Goal: Find specific page/section: Find specific page/section

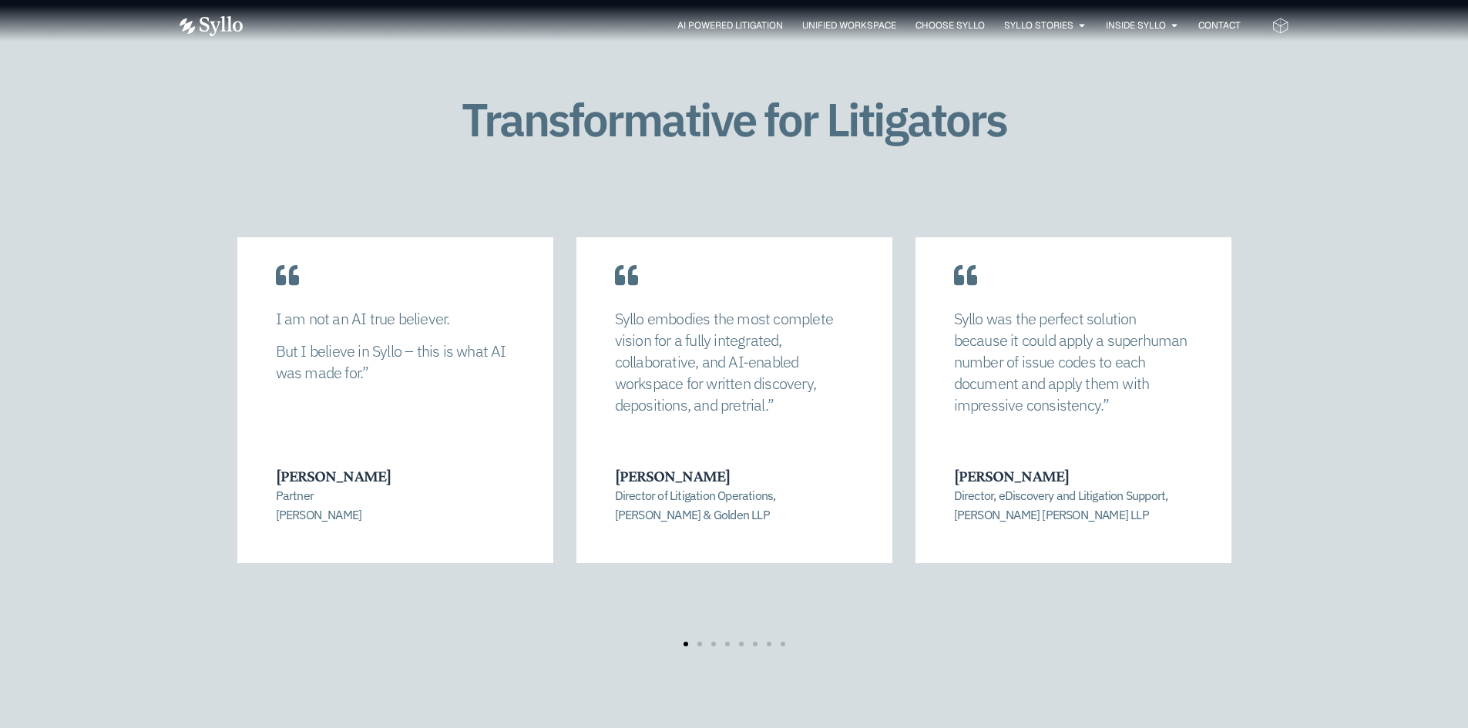
scroll to position [3159, 0]
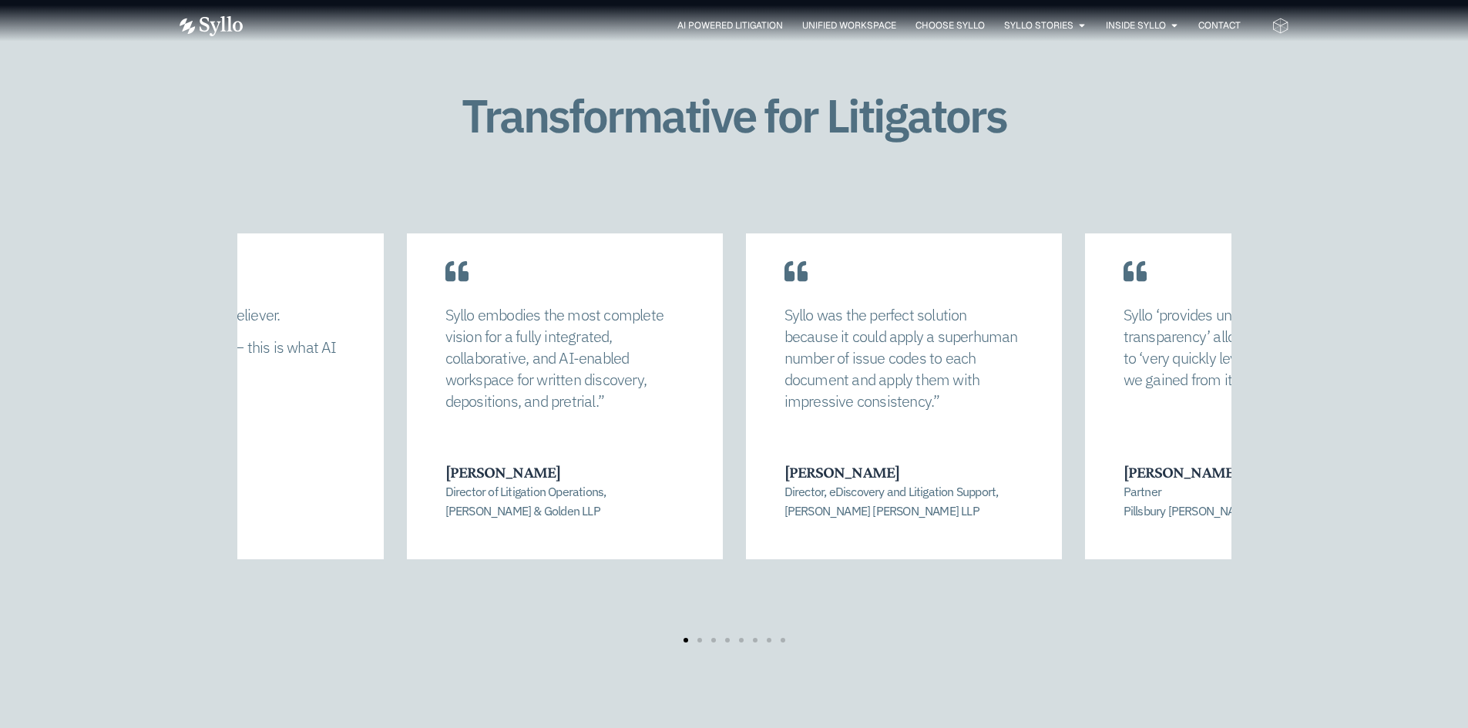
click at [680, 461] on div "Syllo embodies the most complete vision for a fully integrated, collaborative, …" at bounding box center [565, 382] width 316 height 354
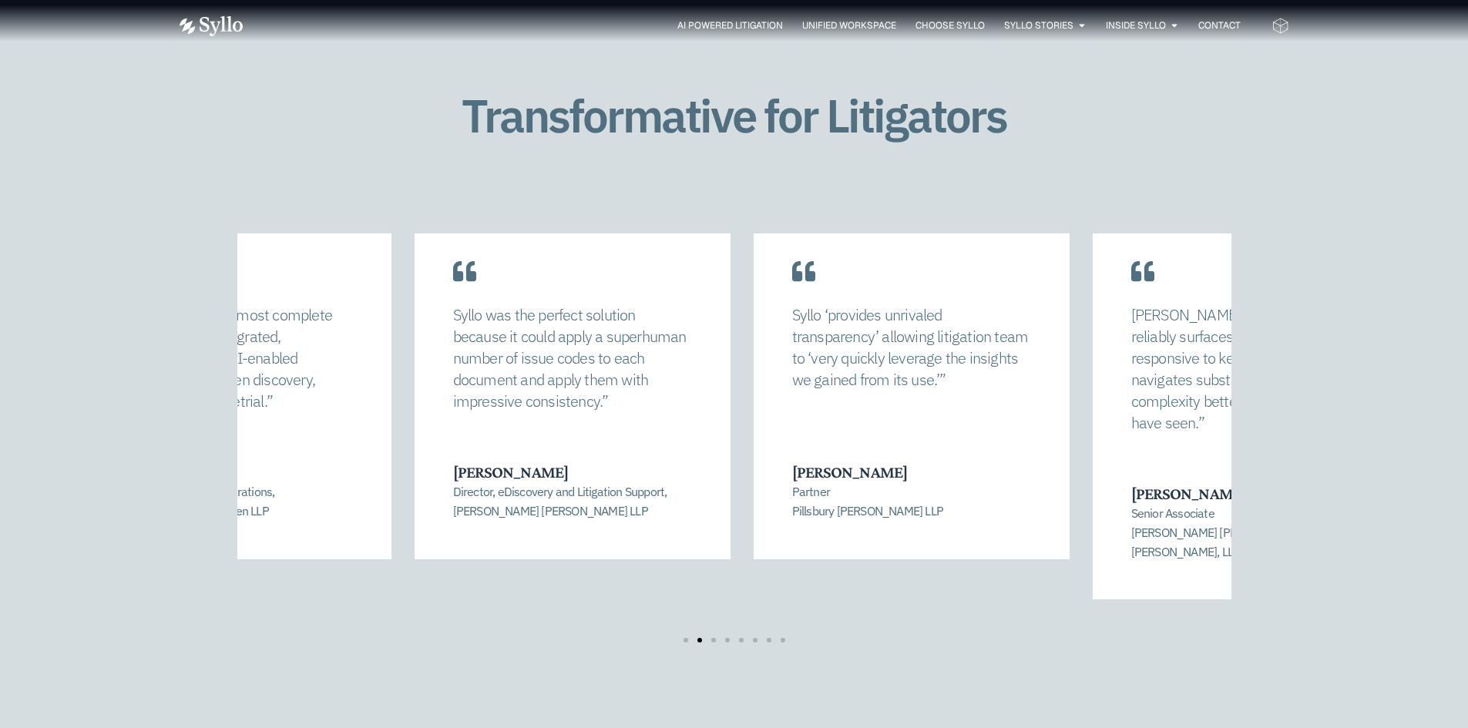
click at [792, 466] on h3 "David Stanton" at bounding box center [910, 472] width 237 height 20
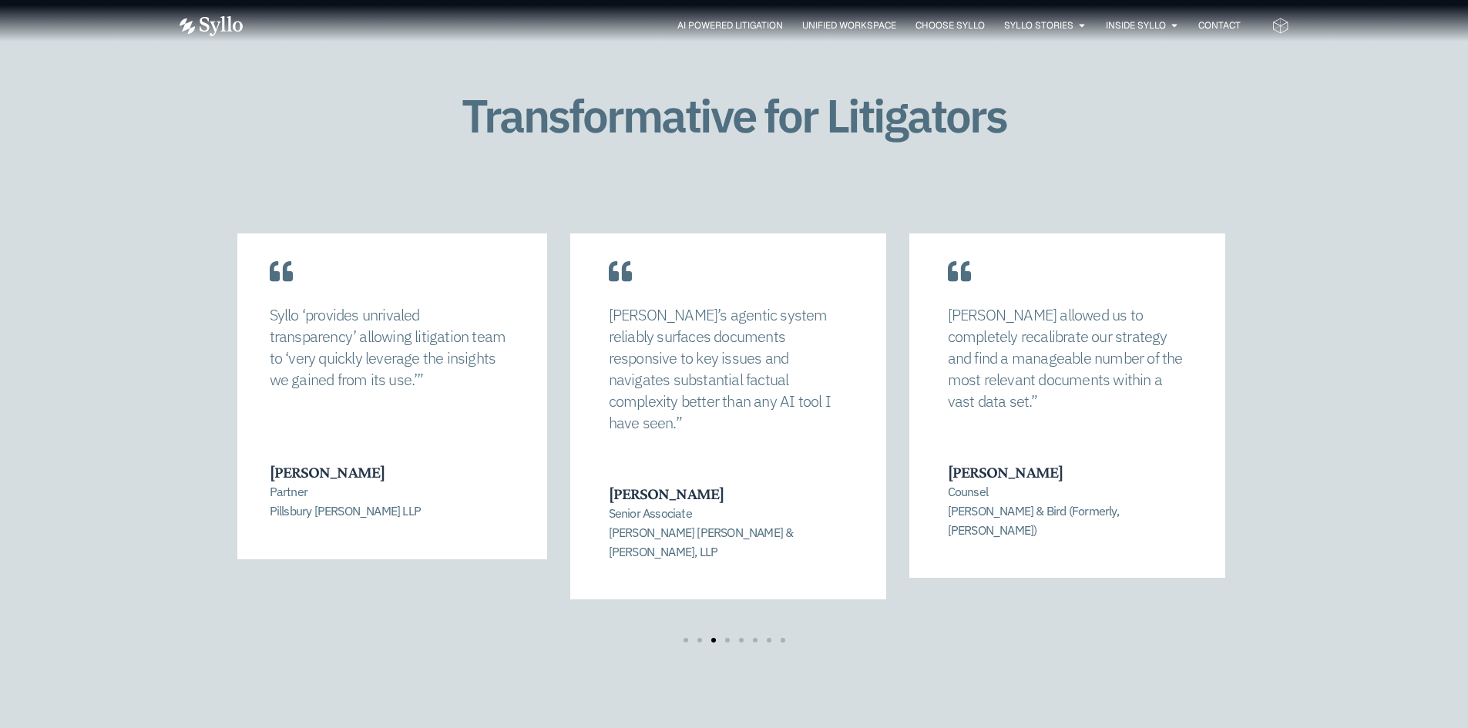
click at [642, 504] on p "Senior Associate Quinn Emanuel Urquhart & Sullivan, LLP" at bounding box center [727, 532] width 237 height 57
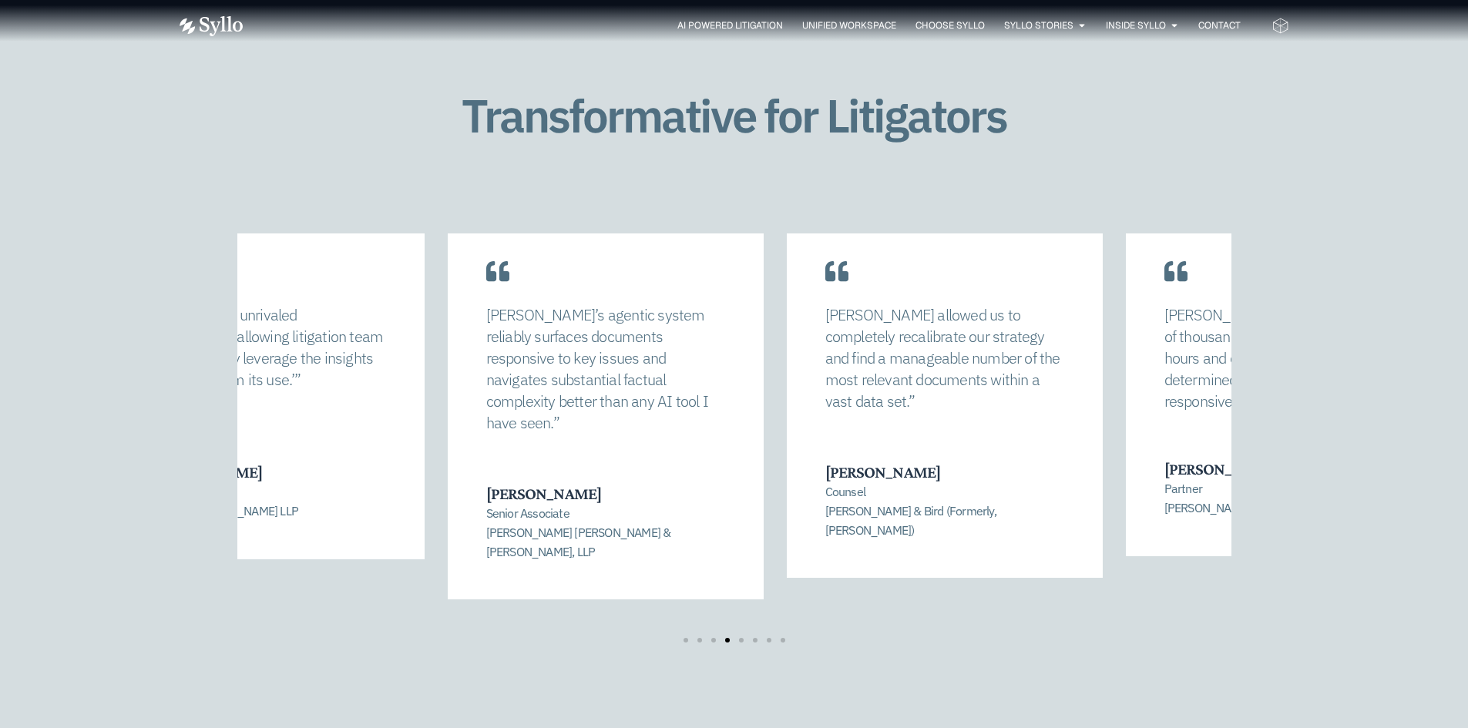
click at [703, 479] on div "Syllo’s agentic system reliably surfaces documents responsive to key issues and…" at bounding box center [606, 402] width 316 height 395
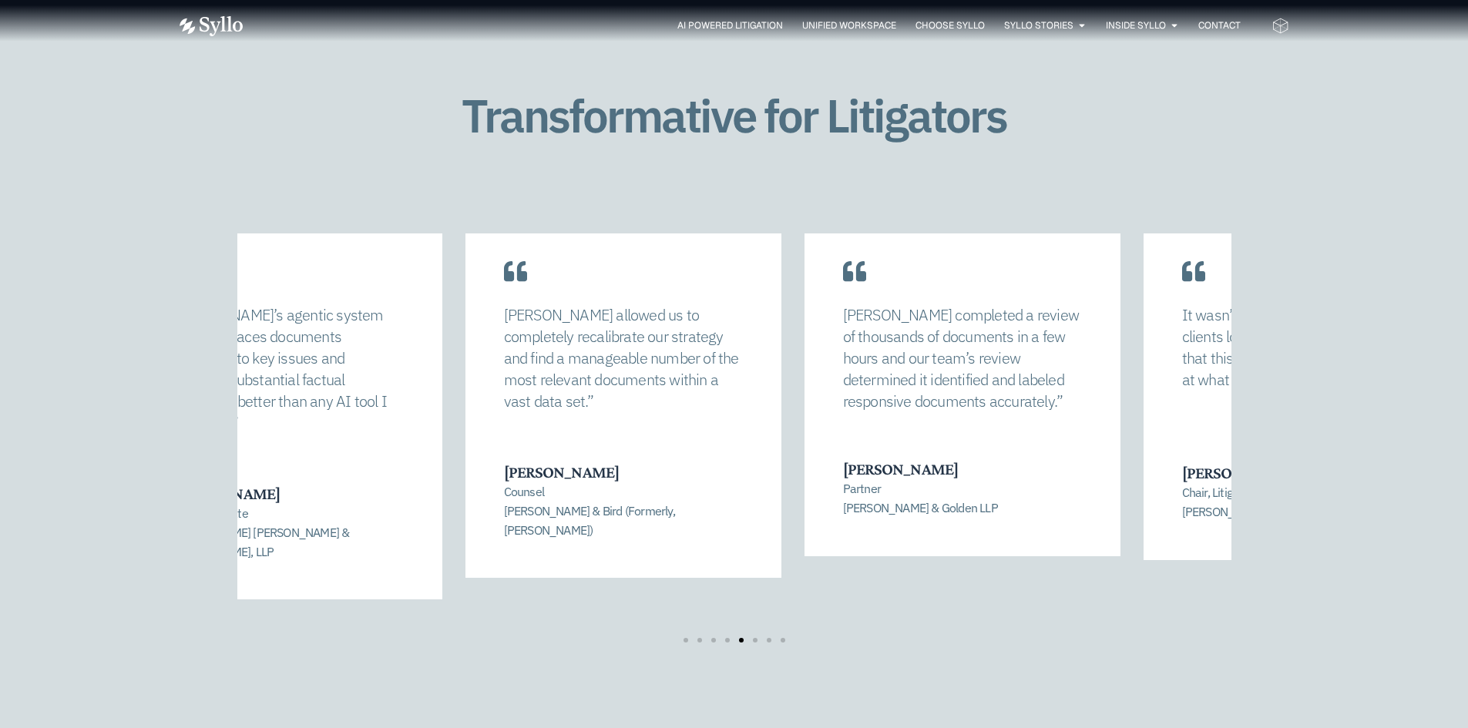
click at [594, 424] on div "Syllo allowed us to completely recalibrate our strategy and find a manageable n…" at bounding box center [623, 392] width 316 height 374
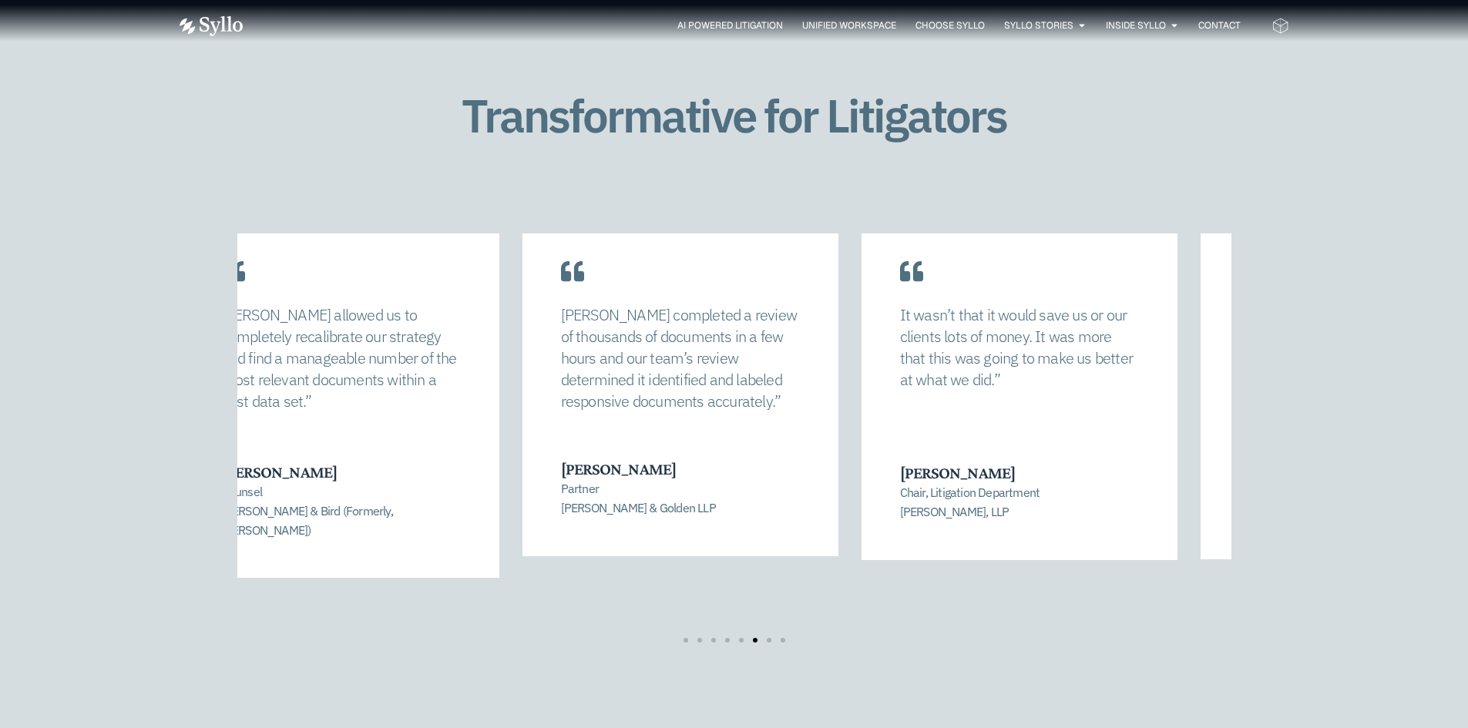
click at [654, 420] on div "Syllo completed a review of thousands of documents in a few hours and our team’…" at bounding box center [680, 380] width 316 height 351
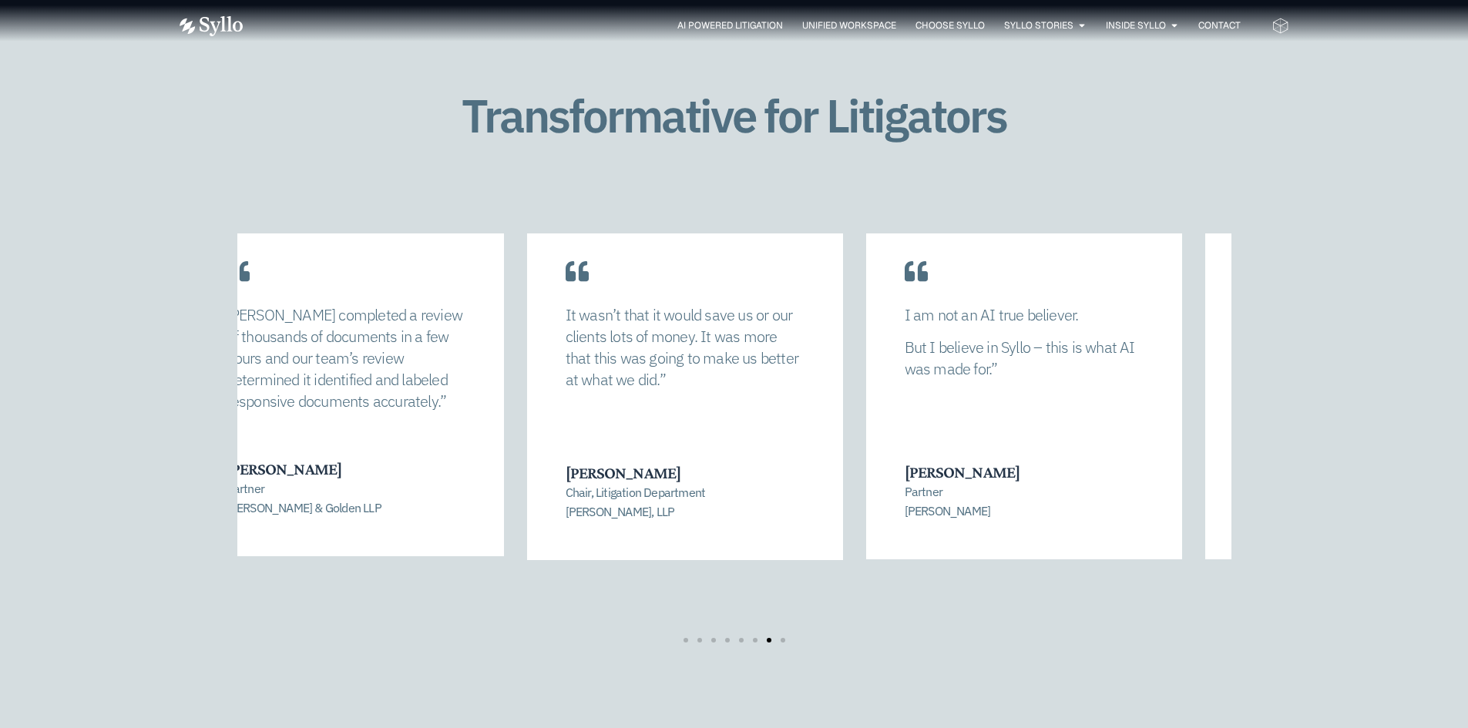
click at [643, 438] on div "It wasn’t that it would save us or our clients lots of money. It was more that …" at bounding box center [685, 382] width 316 height 355
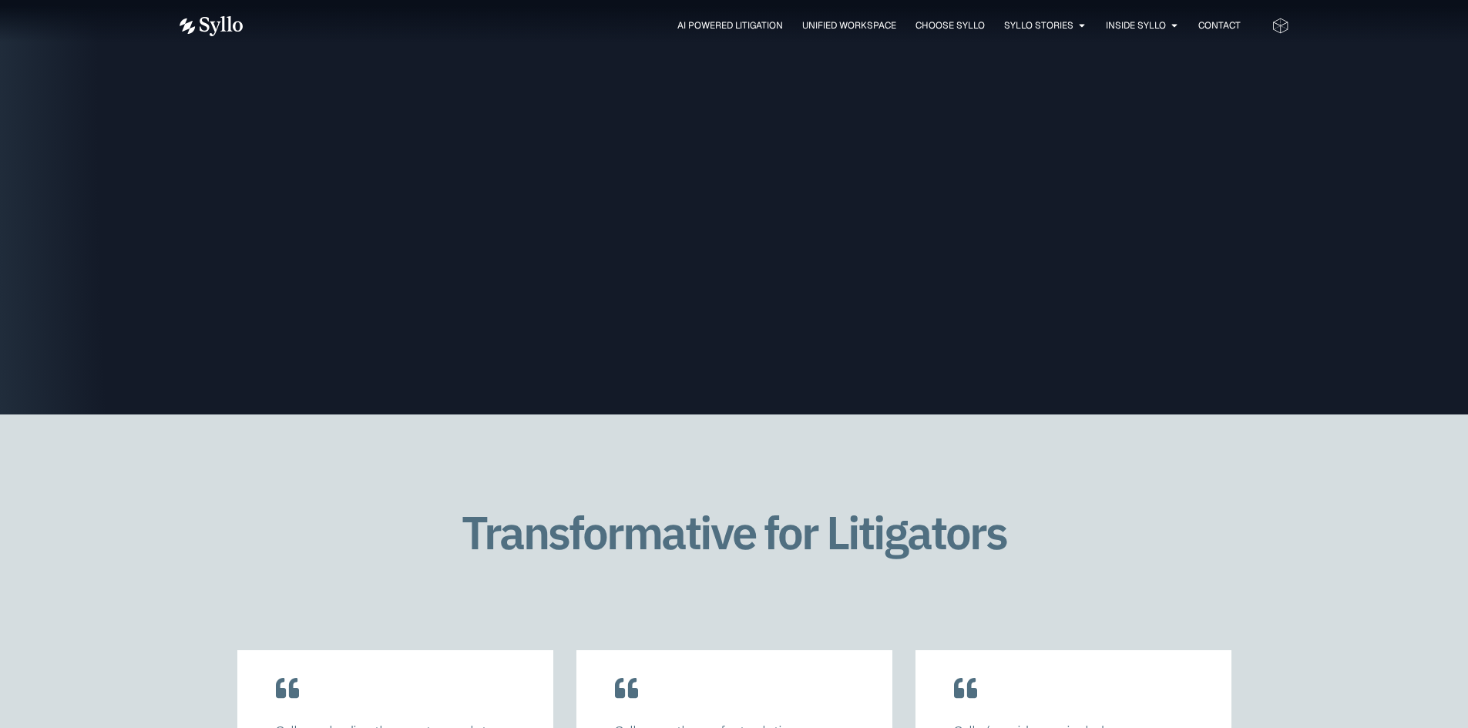
scroll to position [2311, 0]
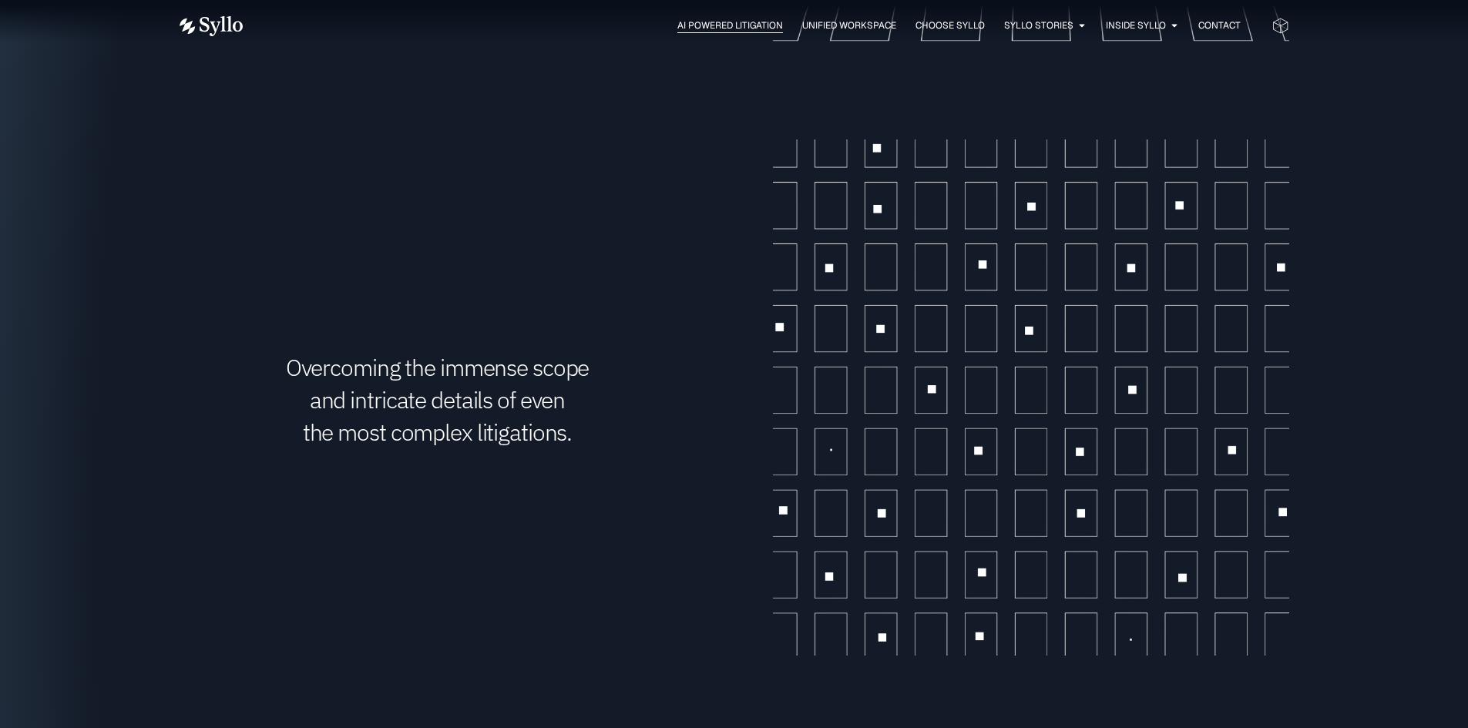
click at [705, 21] on span "AI Powered Litigation" at bounding box center [730, 25] width 106 height 14
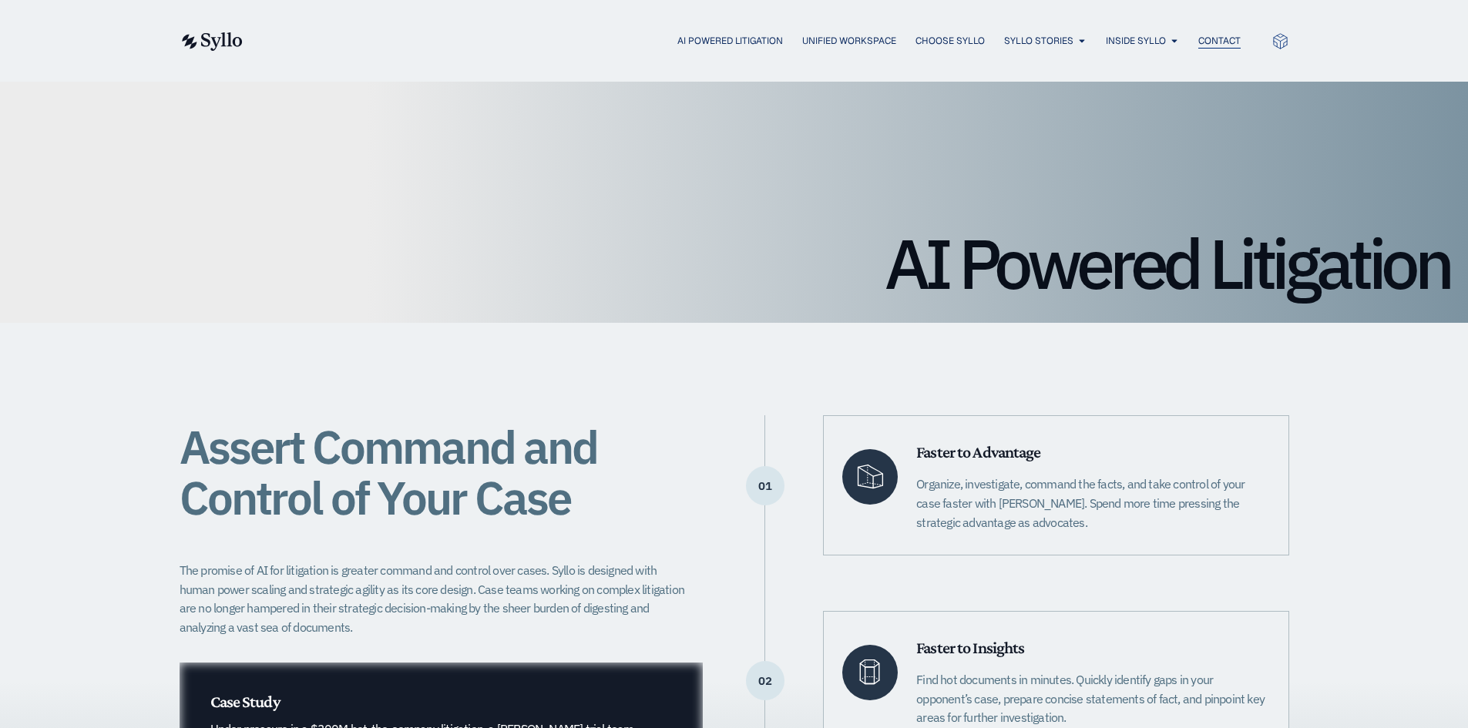
click at [1230, 42] on span "Contact" at bounding box center [1219, 41] width 42 height 14
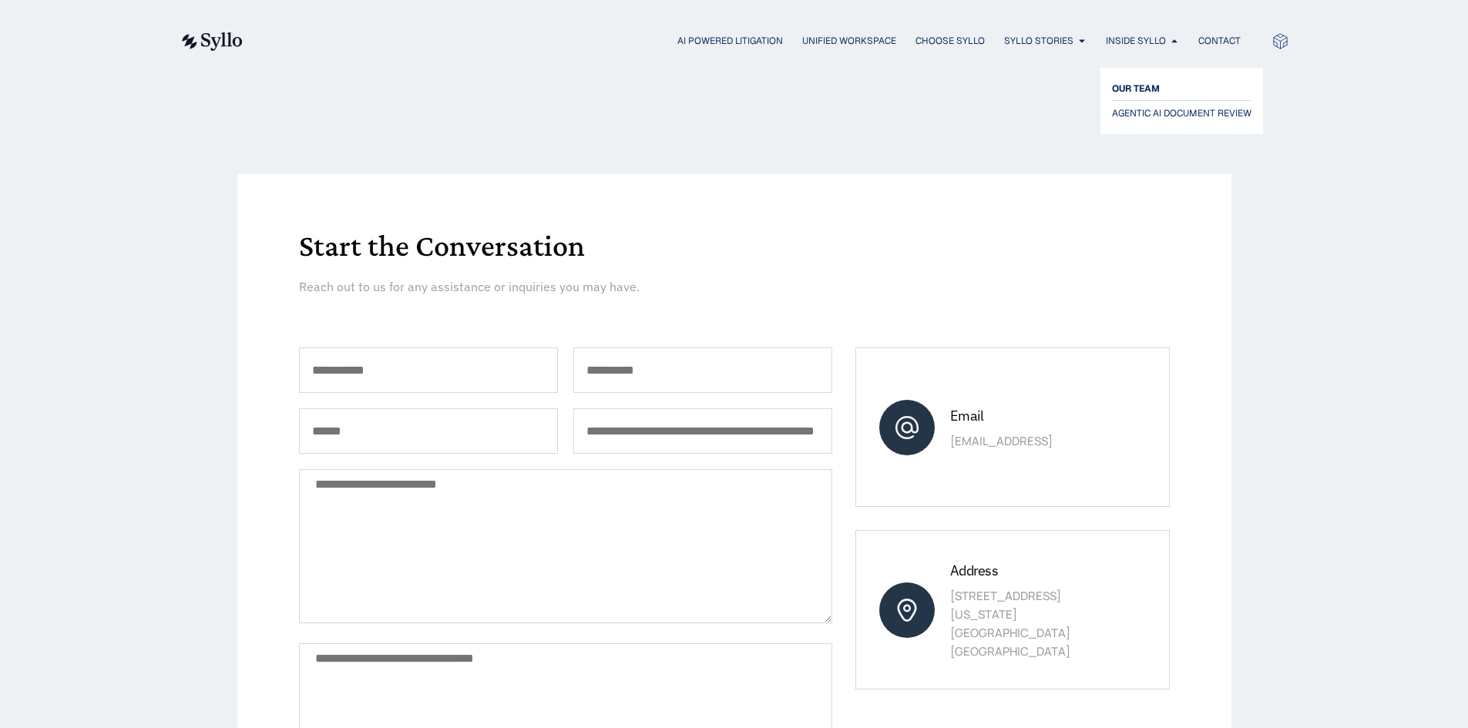
click at [1145, 89] on span "OUR TEAM" at bounding box center [1136, 88] width 48 height 18
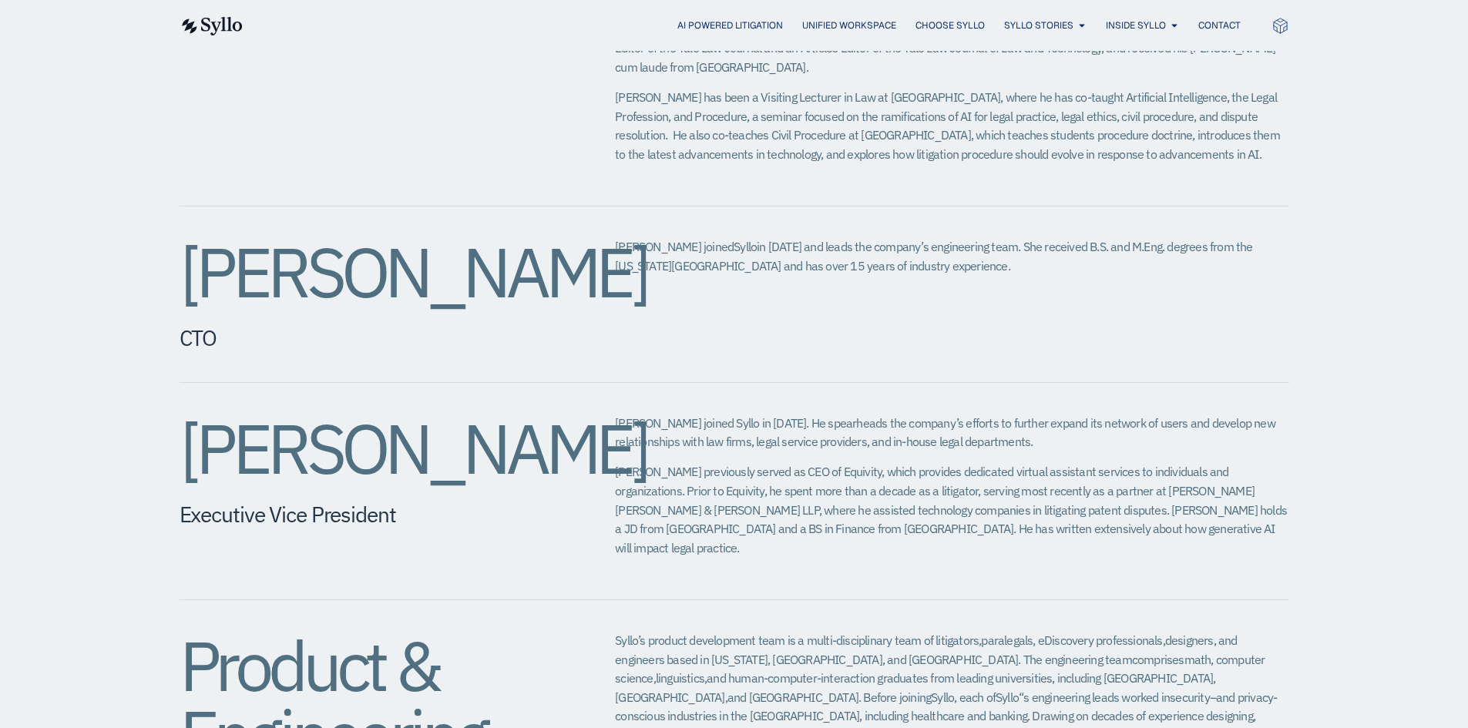
scroll to position [1079, 0]
